Goal: Information Seeking & Learning: Learn about a topic

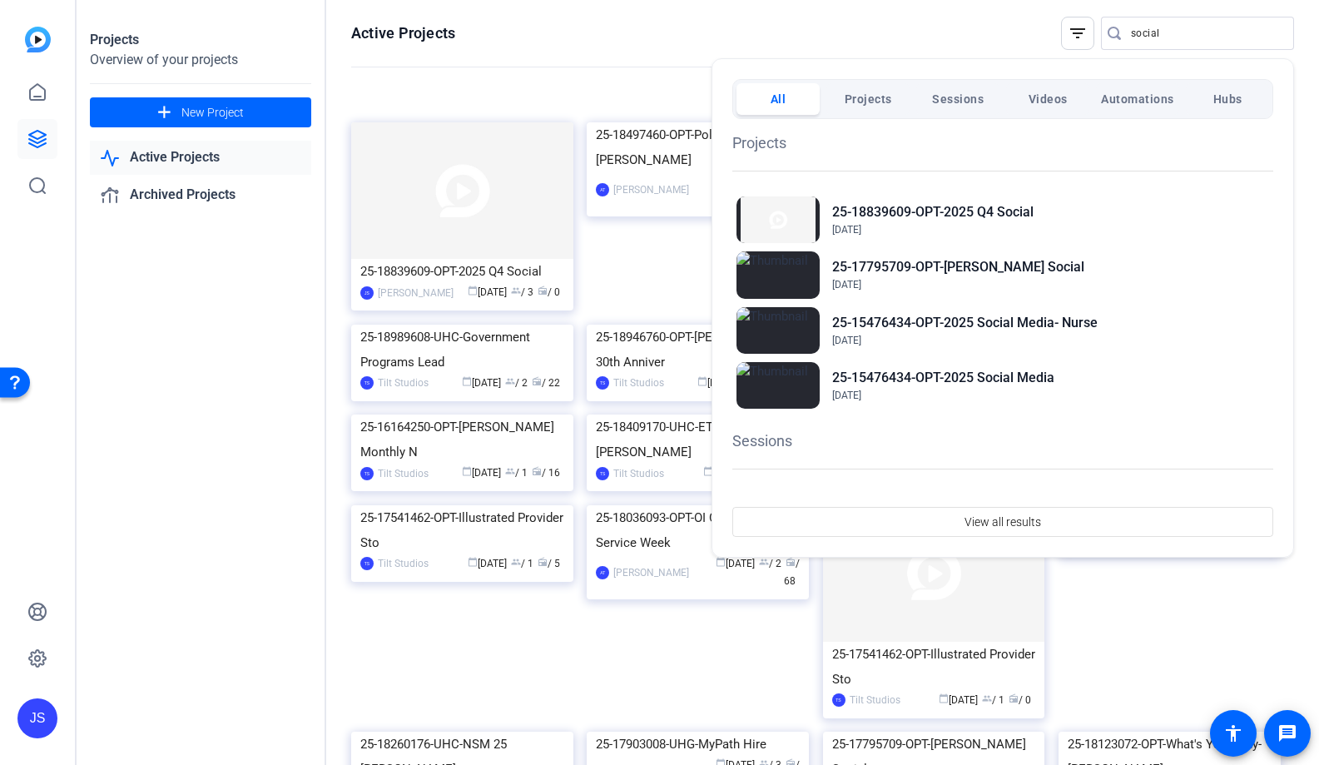
click at [574, 64] on div at bounding box center [659, 382] width 1319 height 765
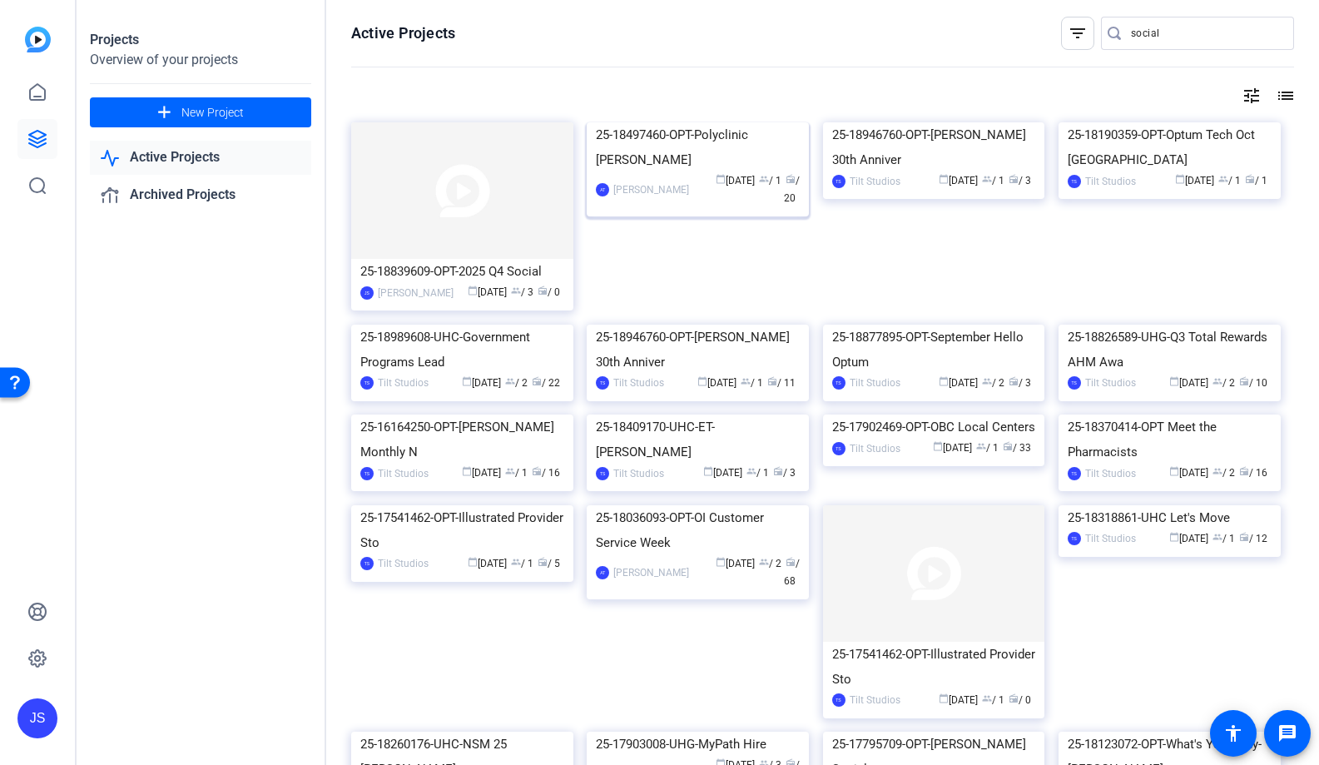
click at [714, 122] on img at bounding box center [698, 122] width 222 height 0
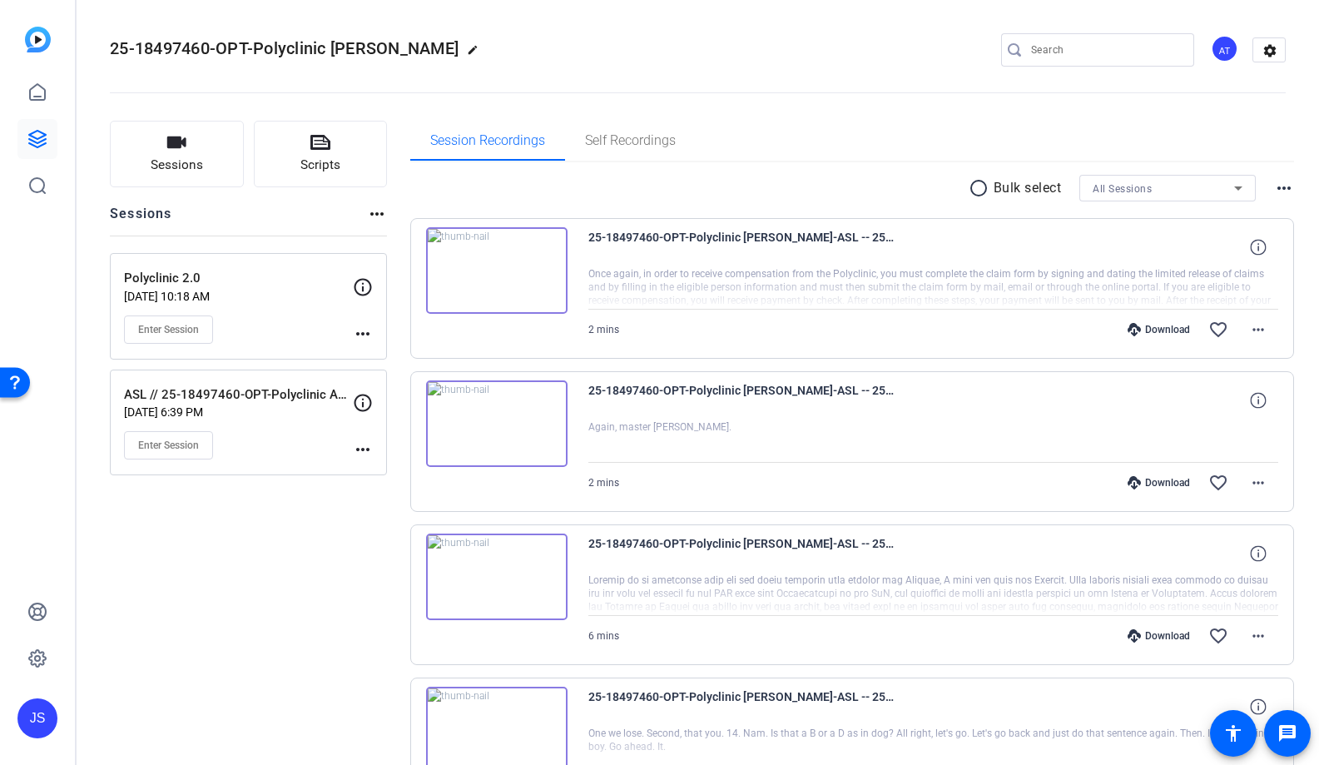
click at [493, 418] on img at bounding box center [496, 423] width 141 height 87
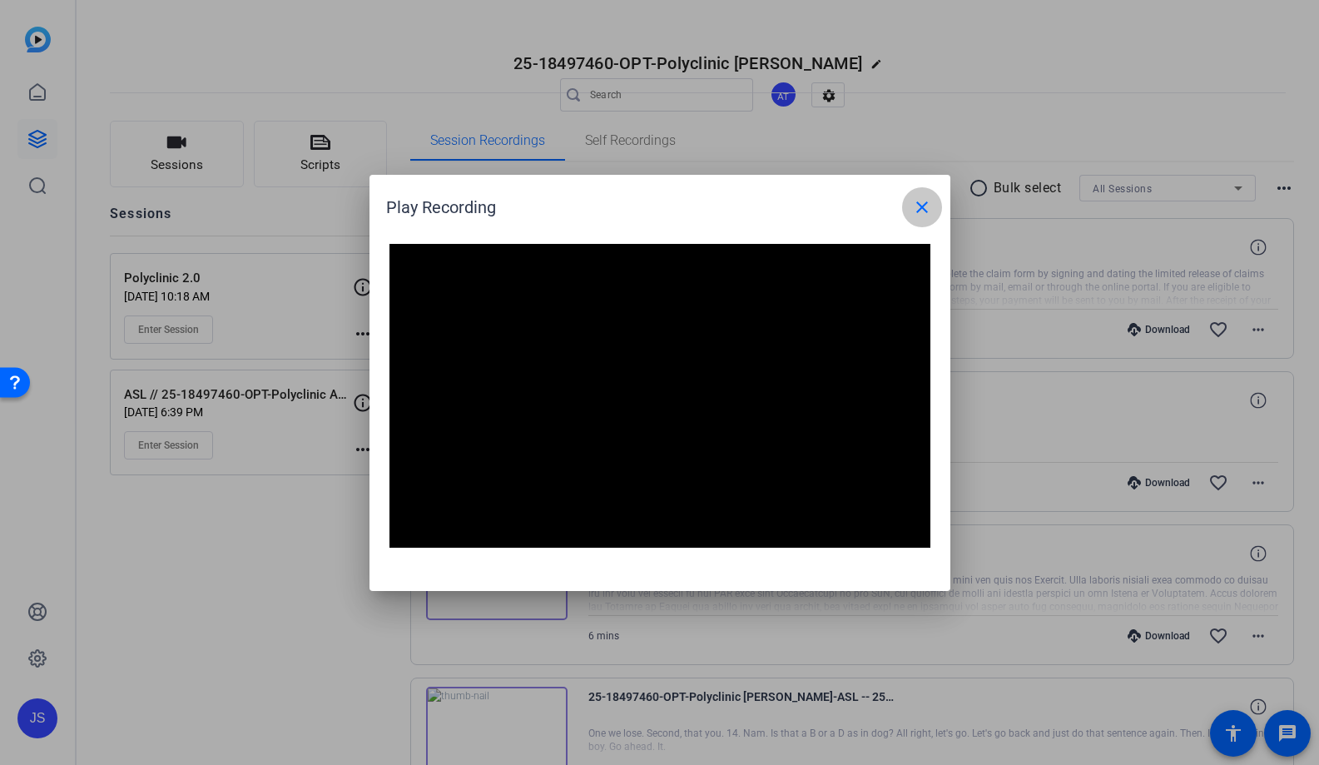
click at [925, 212] on mat-icon "close" at bounding box center [922, 207] width 20 height 20
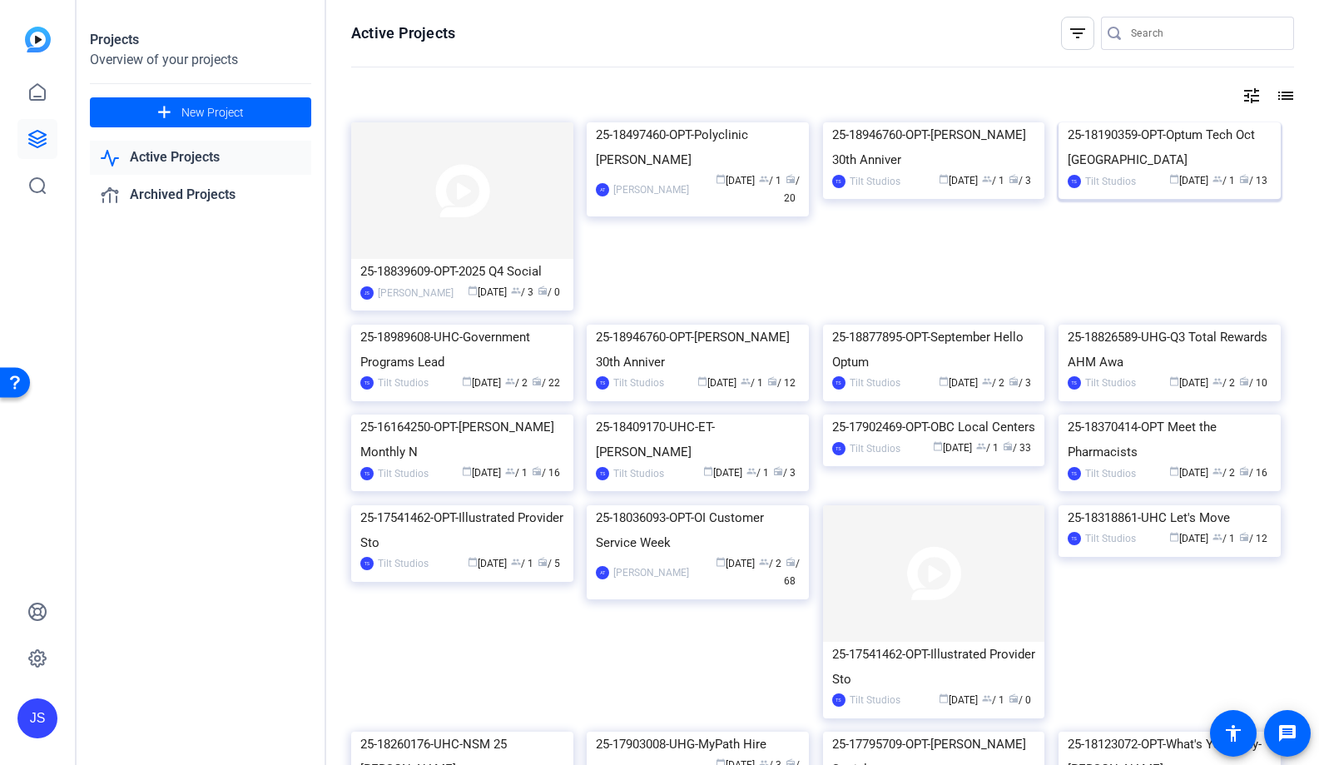
click at [1218, 122] on img at bounding box center [1170, 122] width 222 height 0
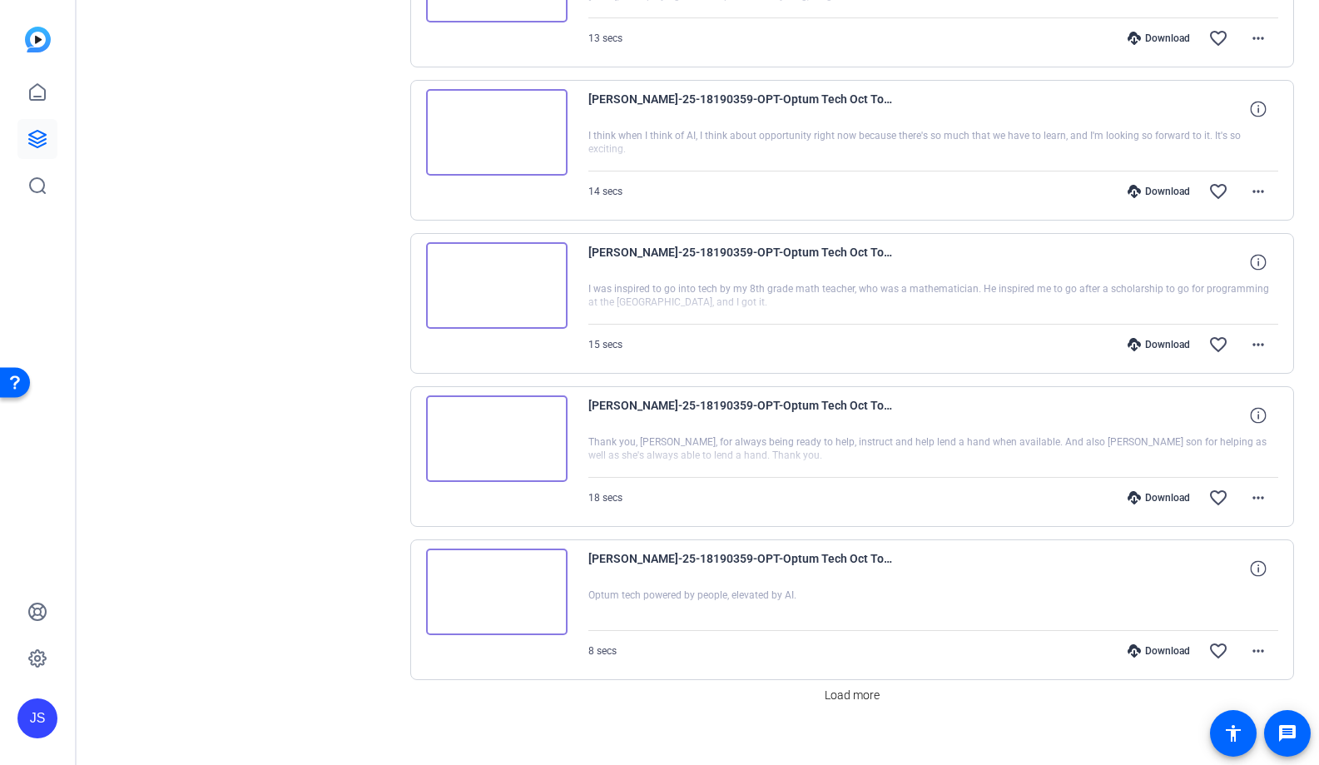
scroll to position [1076, 0]
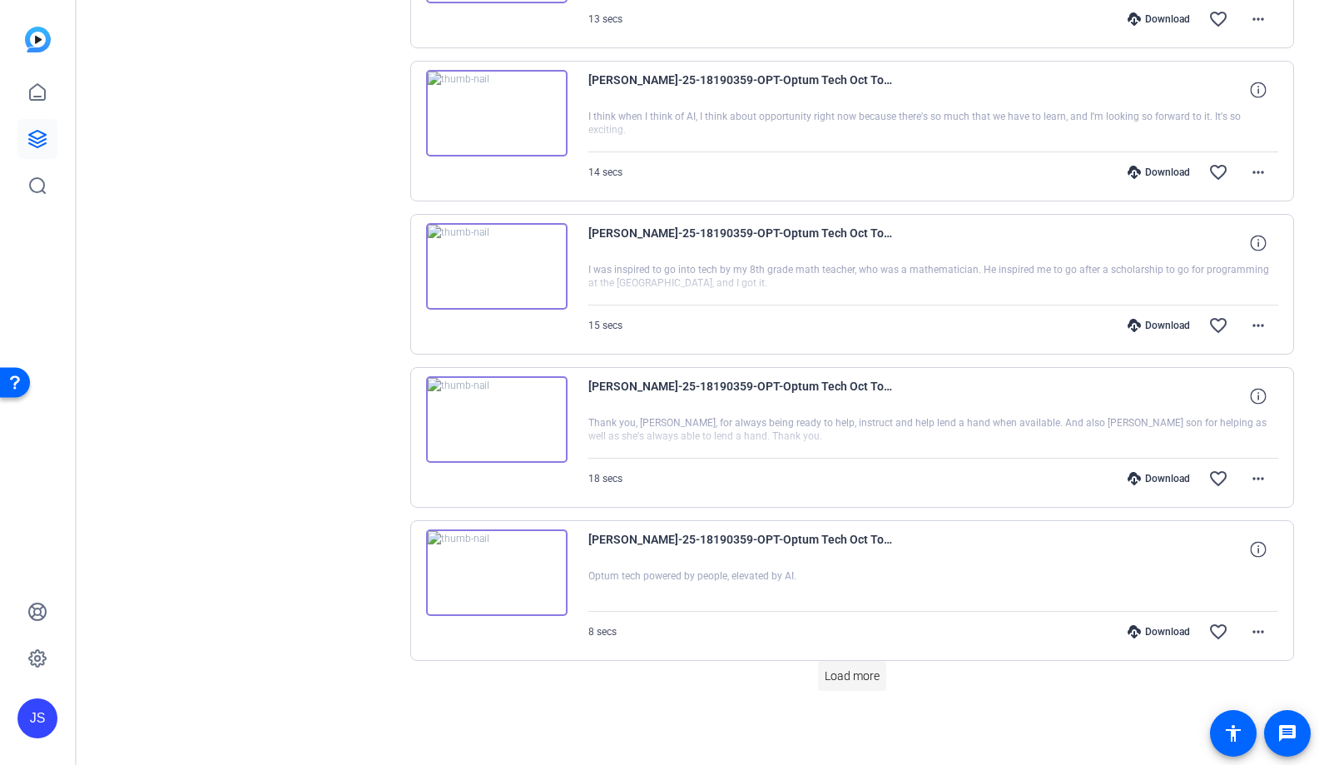
click at [840, 677] on span "Load more" at bounding box center [852, 676] width 55 height 17
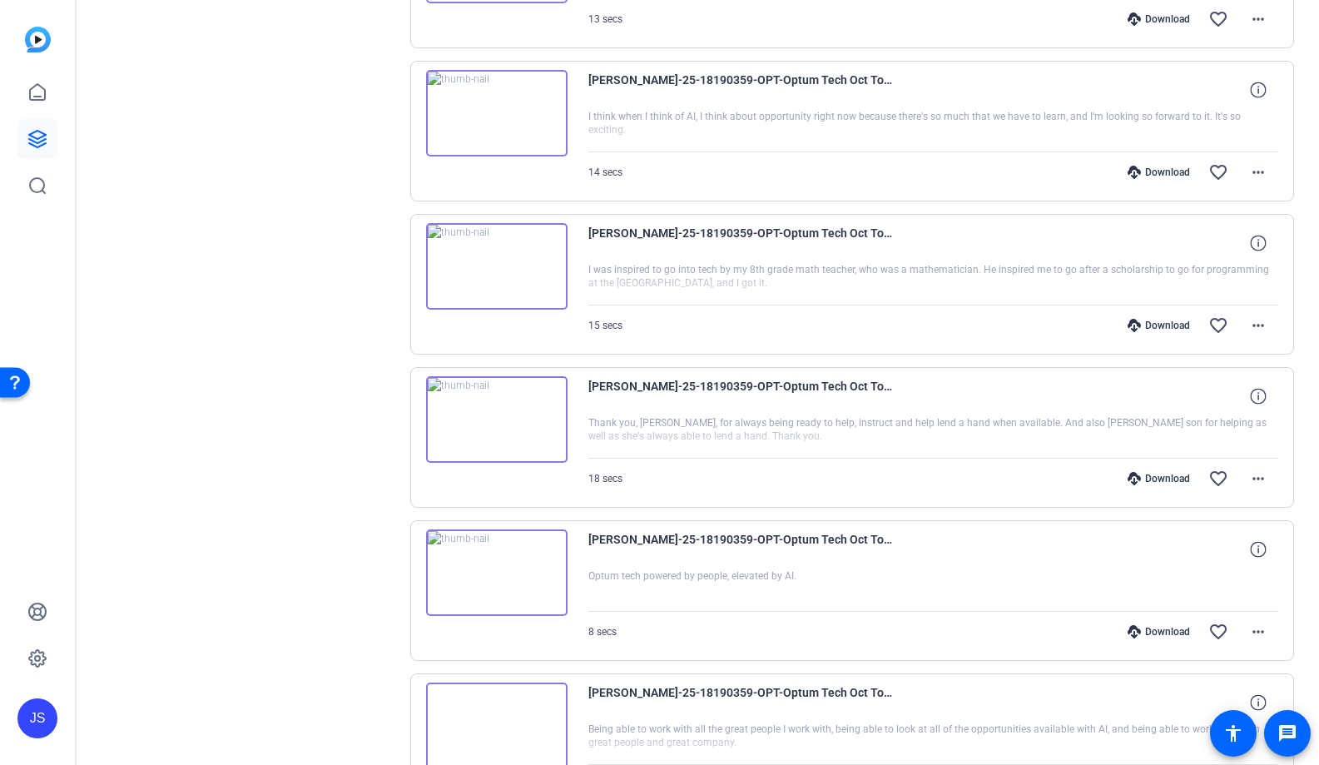
scroll to position [1506, 0]
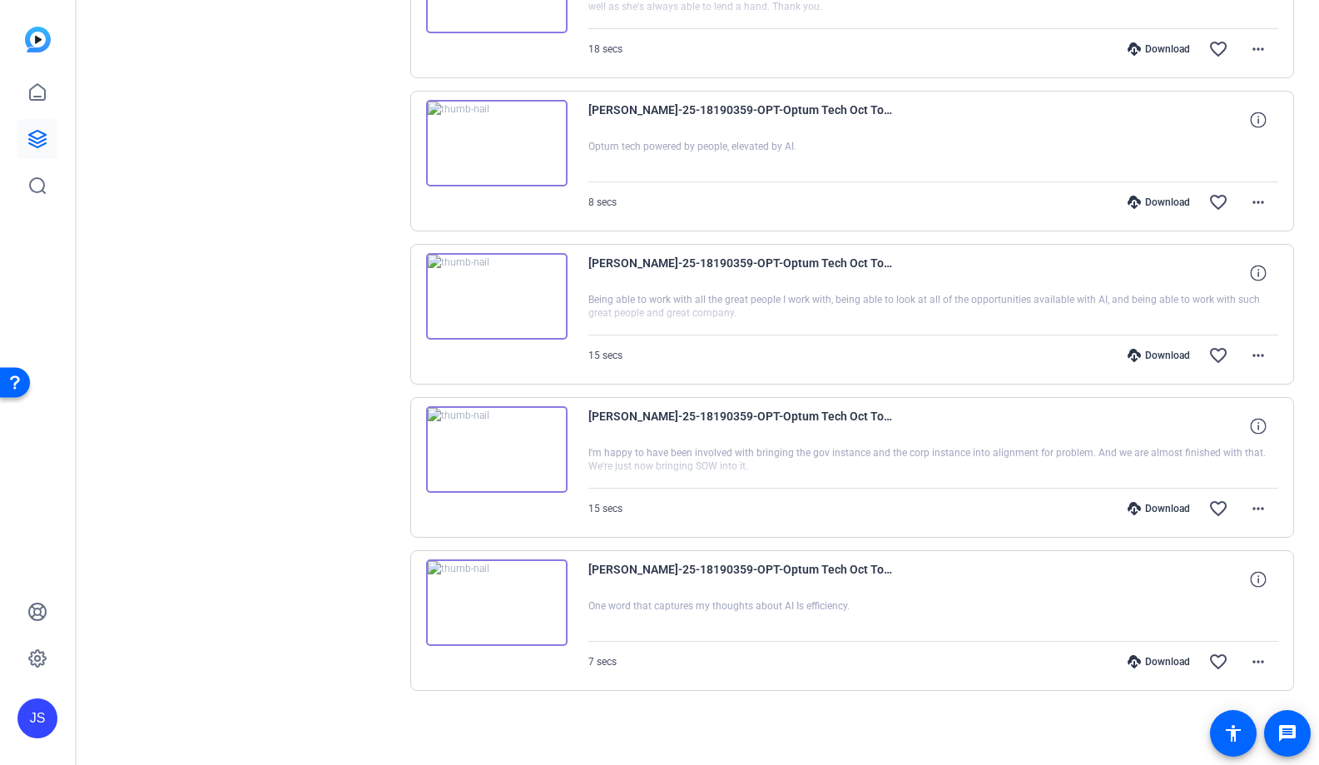
click at [497, 589] on img at bounding box center [496, 602] width 141 height 87
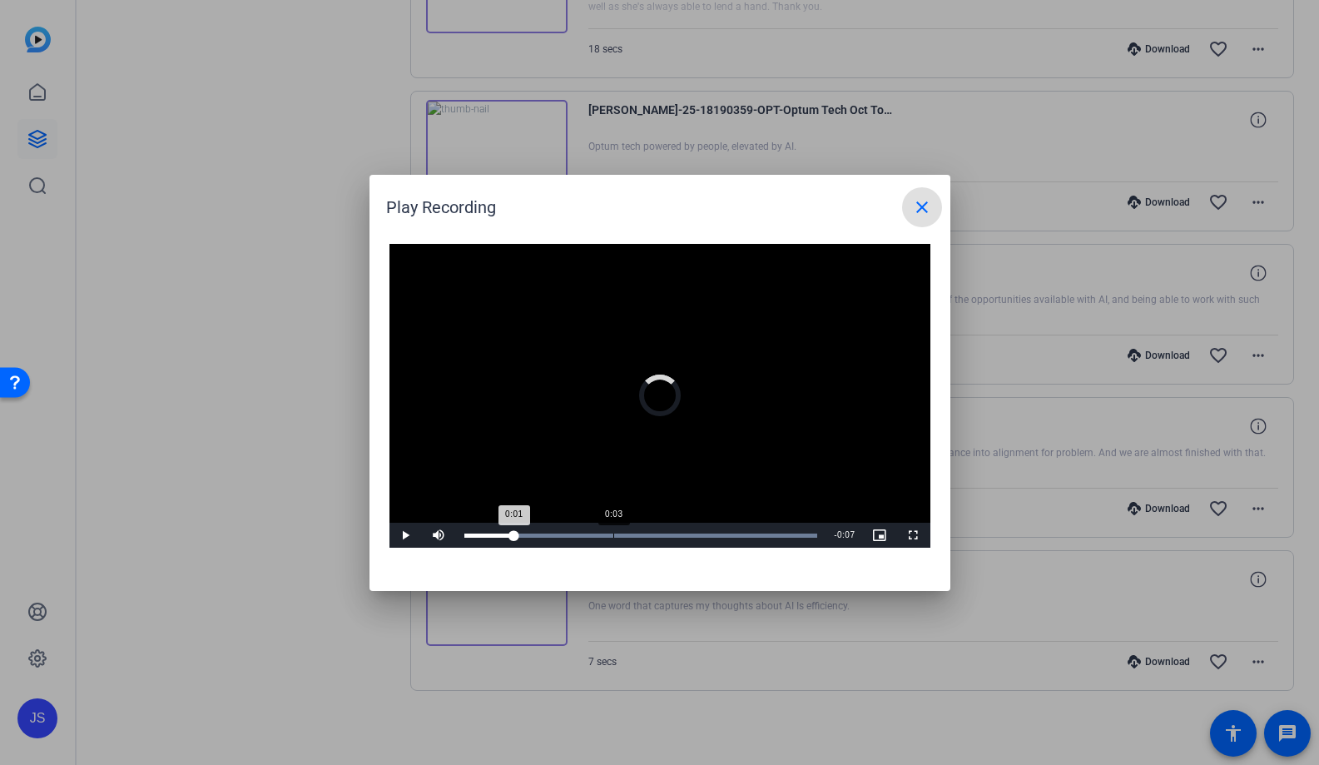
click at [613, 537] on div "Loaded : 100.00% 0:03 0:01" at bounding box center [641, 536] width 354 height 4
drag, startPoint x: 613, startPoint y: 537, endPoint x: 727, endPoint y: 537, distance: 114.9
click at [727, 537] on div "Loaded : 100.00% 0:05 0:03" at bounding box center [641, 536] width 354 height 4
click at [926, 208] on mat-icon "close" at bounding box center [922, 207] width 20 height 20
